Goal: Task Accomplishment & Management: Use online tool/utility

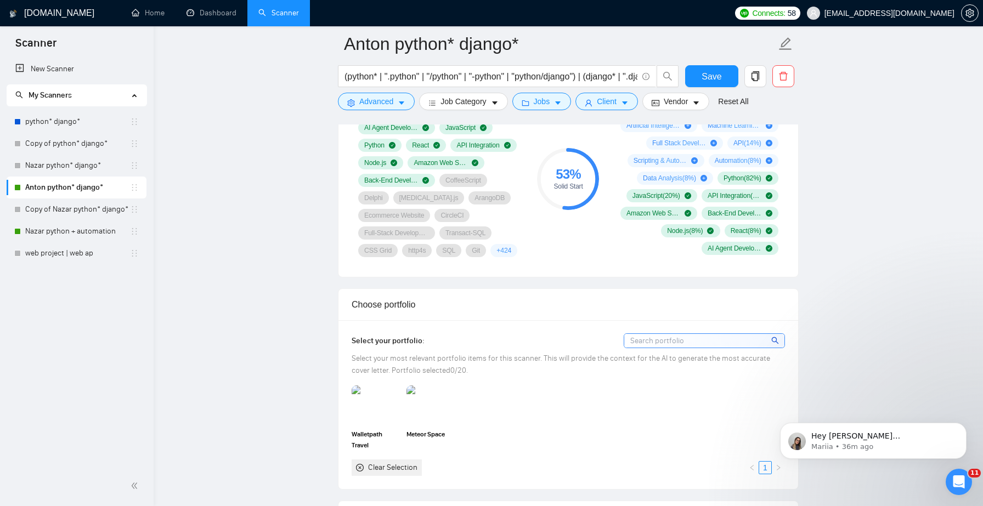
scroll to position [796, 0]
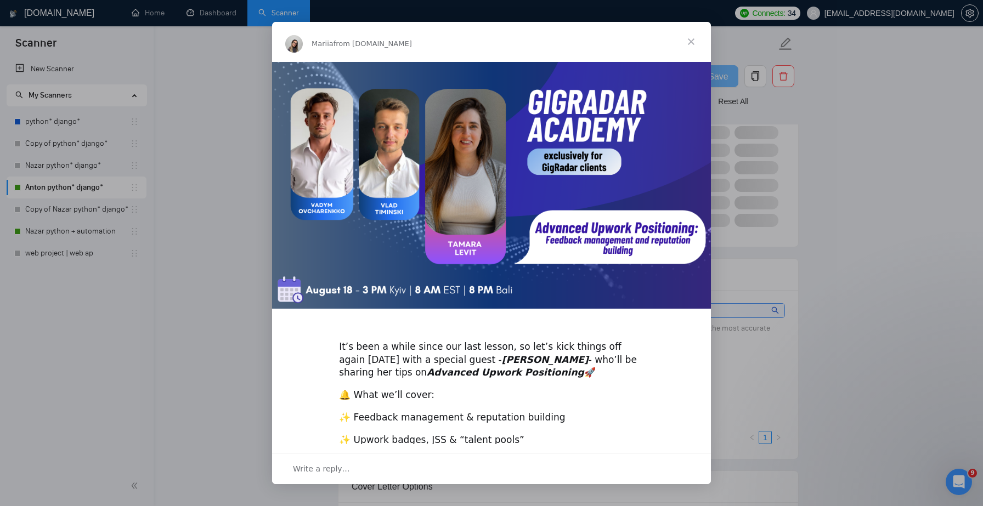
click at [692, 41] on span "Close" at bounding box center [690, 41] width 39 height 39
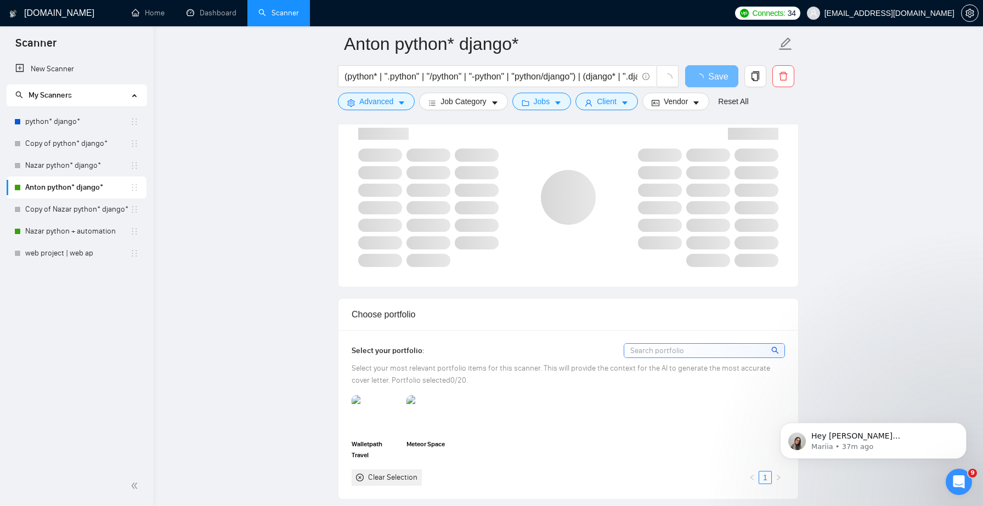
scroll to position [755, 0]
